Goal: Complete application form

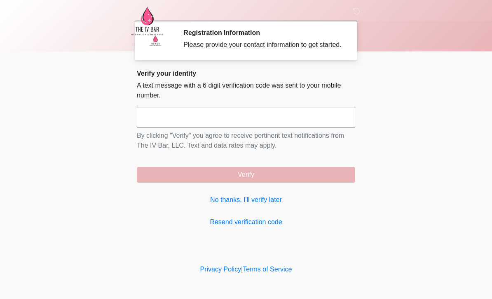
click at [254, 205] on link "No thanks, I'll verify later" at bounding box center [246, 200] width 218 height 10
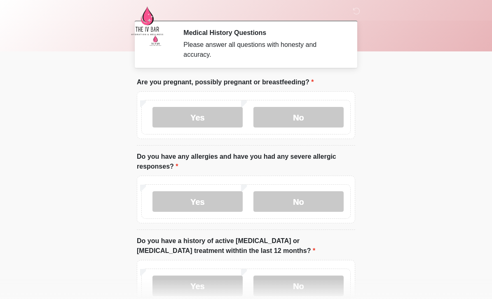
click at [295, 117] on label "No" at bounding box center [298, 117] width 90 height 21
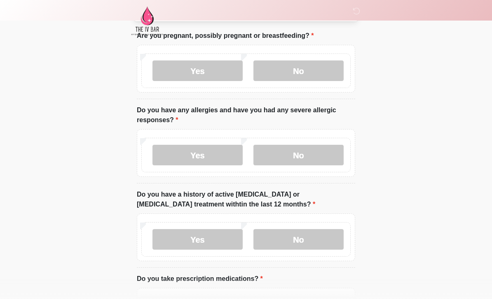
scroll to position [67, 0]
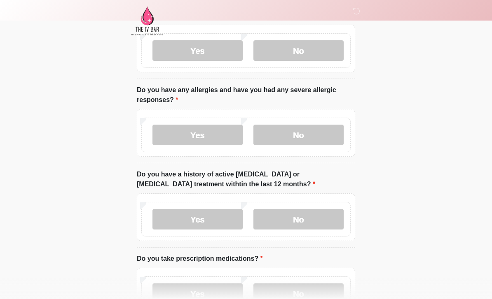
click at [305, 131] on label "No" at bounding box center [298, 135] width 90 height 21
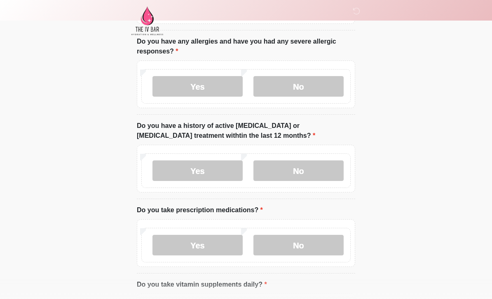
scroll to position [120, 0]
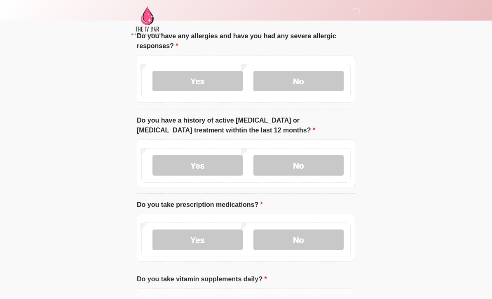
click at [303, 163] on label "No" at bounding box center [298, 166] width 90 height 21
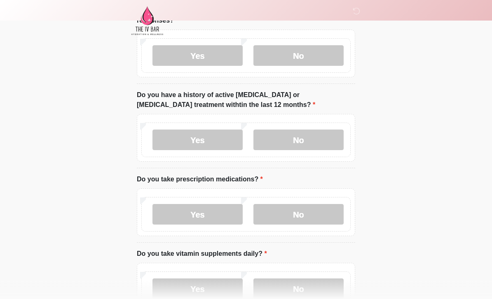
scroll to position [186, 0]
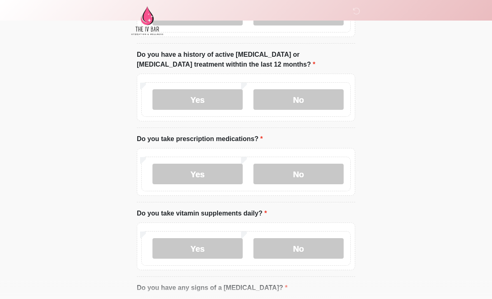
click at [315, 175] on label "No" at bounding box center [298, 174] width 90 height 21
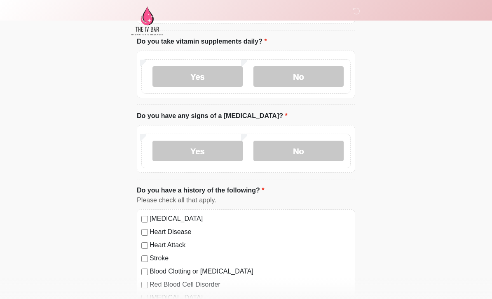
scroll to position [357, 0]
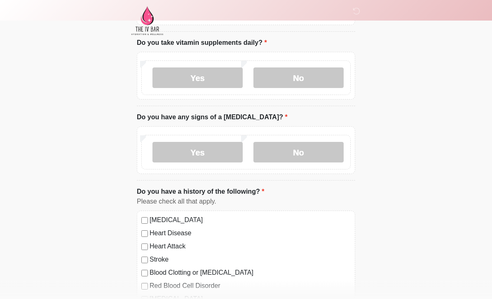
click at [313, 81] on label "No" at bounding box center [298, 78] width 90 height 21
click at [315, 161] on label "No" at bounding box center [298, 152] width 90 height 21
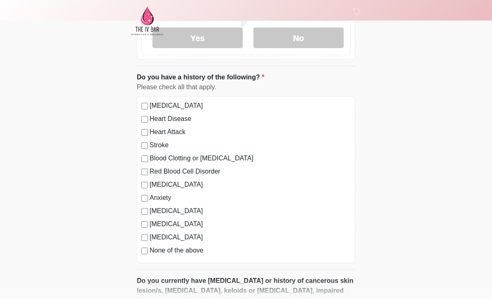
scroll to position [481, 0]
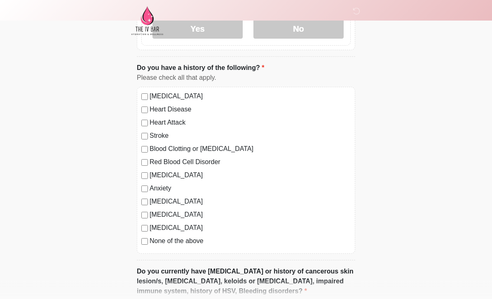
click at [143, 245] on div "[MEDICAL_DATA] Heart Disease Heart Attack Stroke Blood Clotting or [MEDICAL_DAT…" at bounding box center [246, 170] width 218 height 167
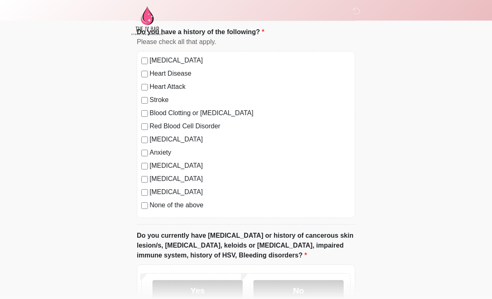
scroll to position [543, 0]
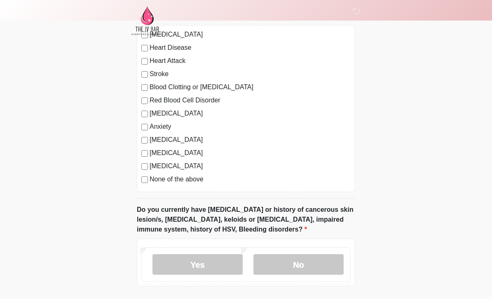
click at [314, 264] on label "No" at bounding box center [298, 265] width 90 height 21
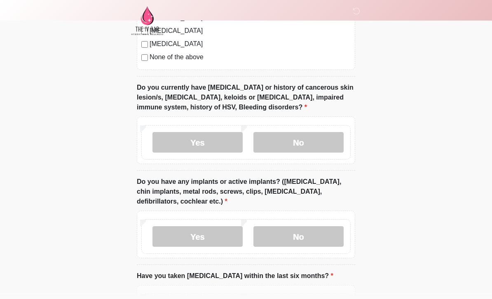
scroll to position [675, 0]
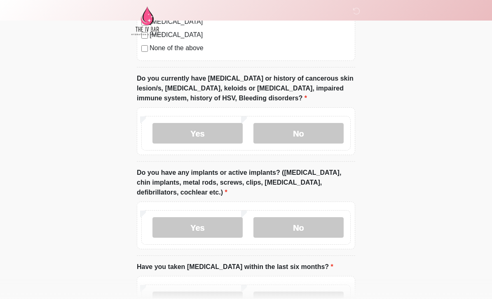
click at [320, 220] on label "No" at bounding box center [298, 227] width 90 height 21
click at [310, 299] on label "No" at bounding box center [298, 302] width 90 height 21
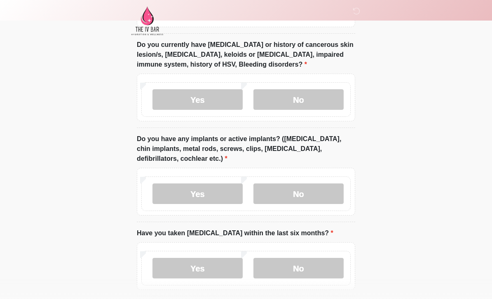
scroll to position [744, 0]
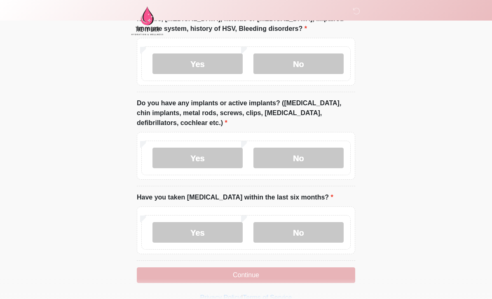
click at [208, 279] on button "Continue" at bounding box center [246, 276] width 218 height 16
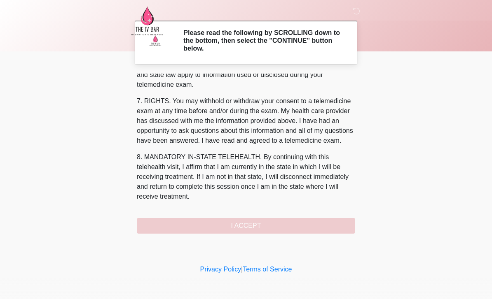
scroll to position [343, 0]
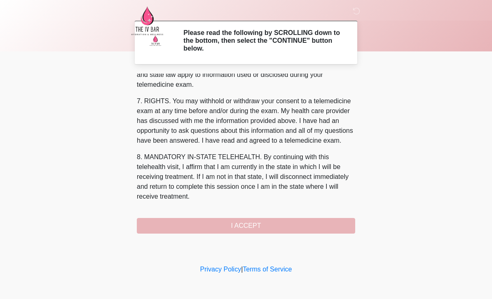
click at [178, 152] on p "8. MANDATORY IN-STATE TELEHEALTH. By continuing with this telehealth visit, I a…" at bounding box center [246, 176] width 218 height 49
click at [247, 226] on button "I ACCEPT" at bounding box center [246, 226] width 218 height 16
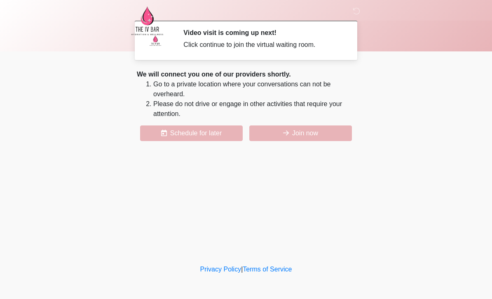
click at [292, 134] on button "Join now" at bounding box center [300, 134] width 103 height 16
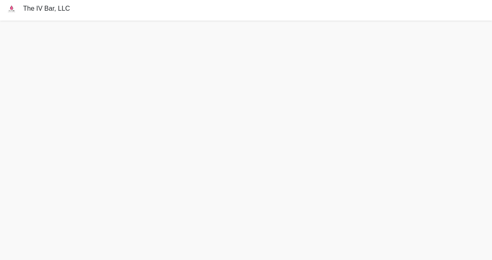
scroll to position [2, 0]
